Goal: Task Accomplishment & Management: Manage account settings

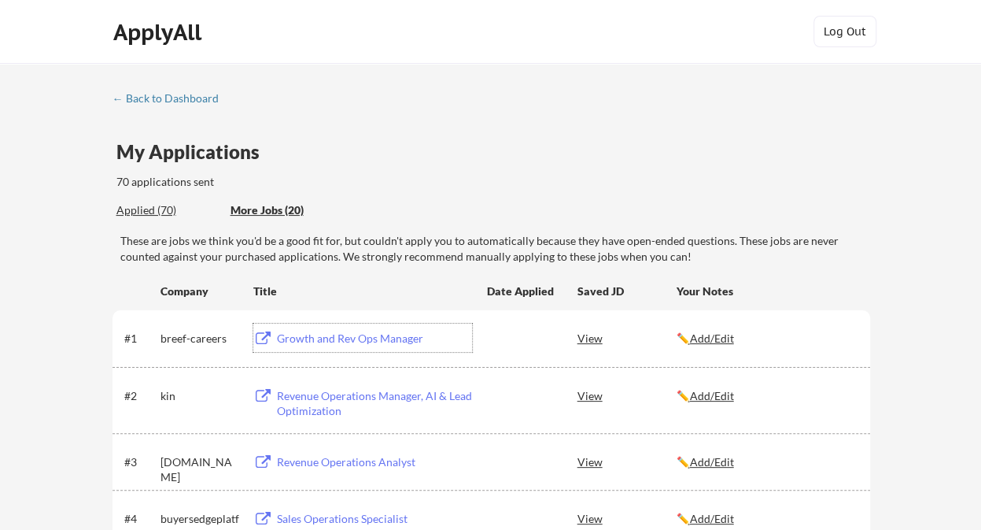
click at [716, 338] on u "Add/Edit" at bounding box center [712, 337] width 44 height 13
click at [266, 209] on div "More Jobs (20)" at bounding box center [289, 210] width 116 height 16
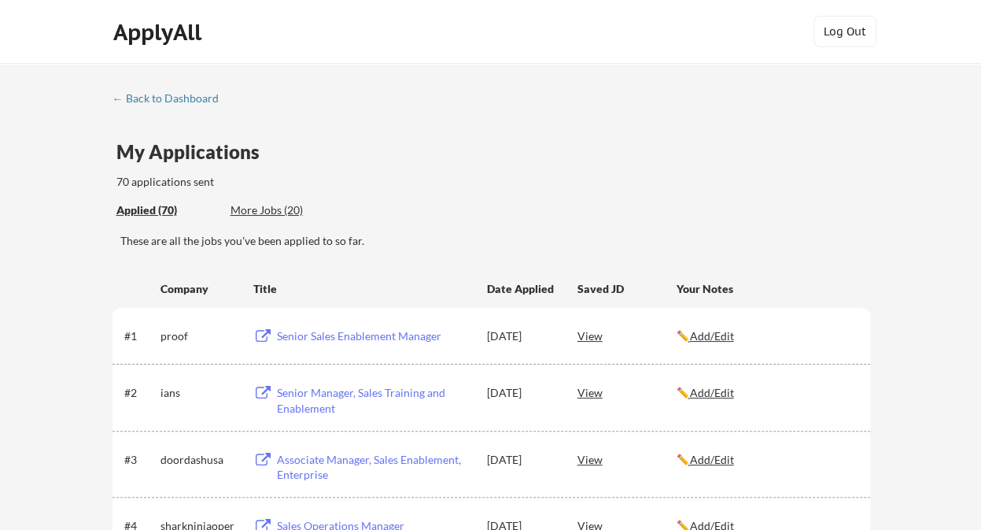
click at [277, 209] on div "More Jobs (20)" at bounding box center [289, 210] width 116 height 16
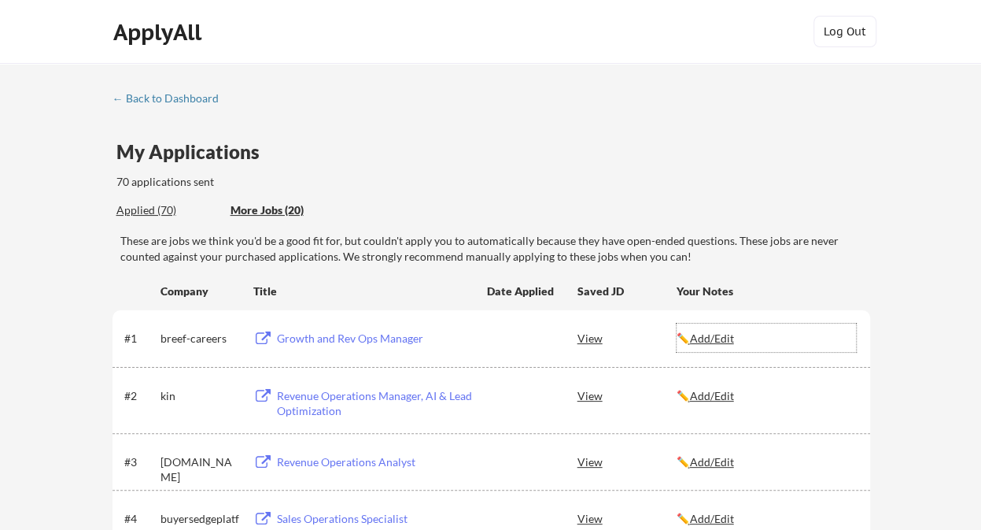
click at [732, 333] on u "Add/Edit" at bounding box center [712, 337] width 44 height 13
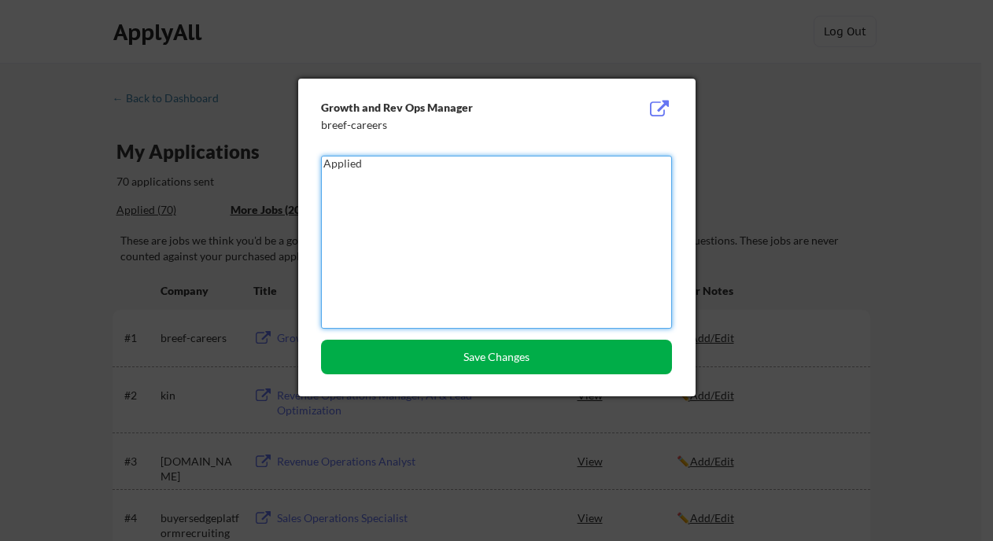
type textarea "Applied"
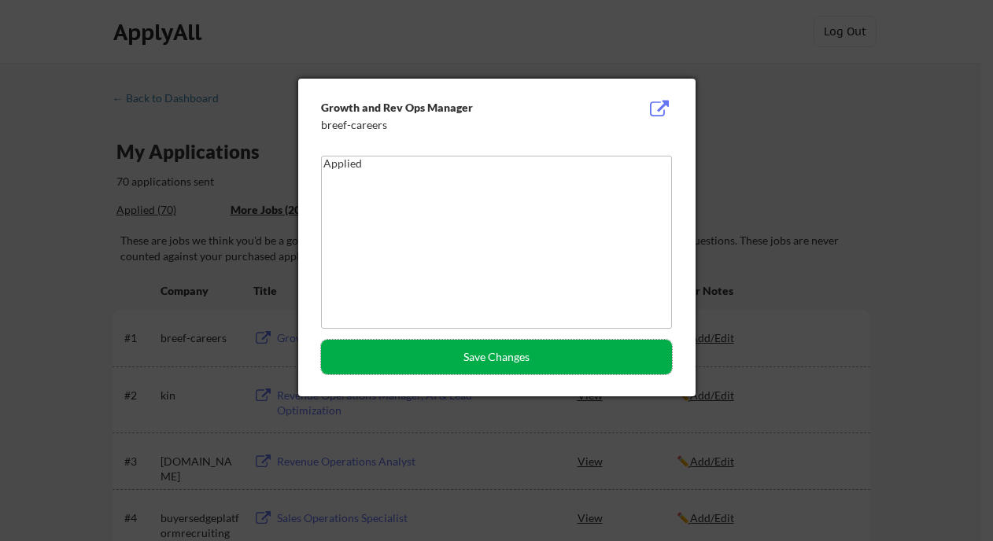
click at [552, 354] on button "Save Changes" at bounding box center [496, 357] width 351 height 35
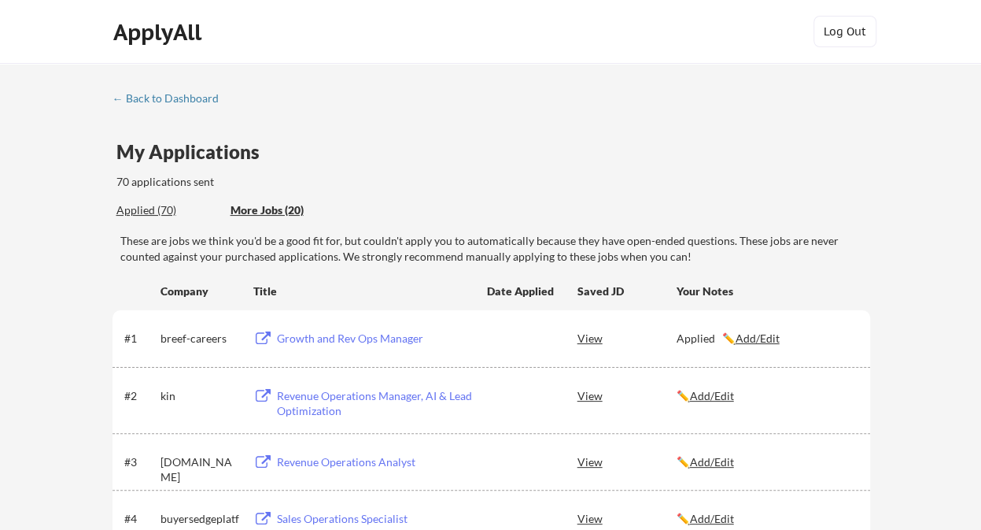
click at [403, 393] on div "Revenue Operations Manager, AI & Lead Optimization" at bounding box center [374, 403] width 195 height 31
